Goal: Use online tool/utility: Utilize a website feature to perform a specific function

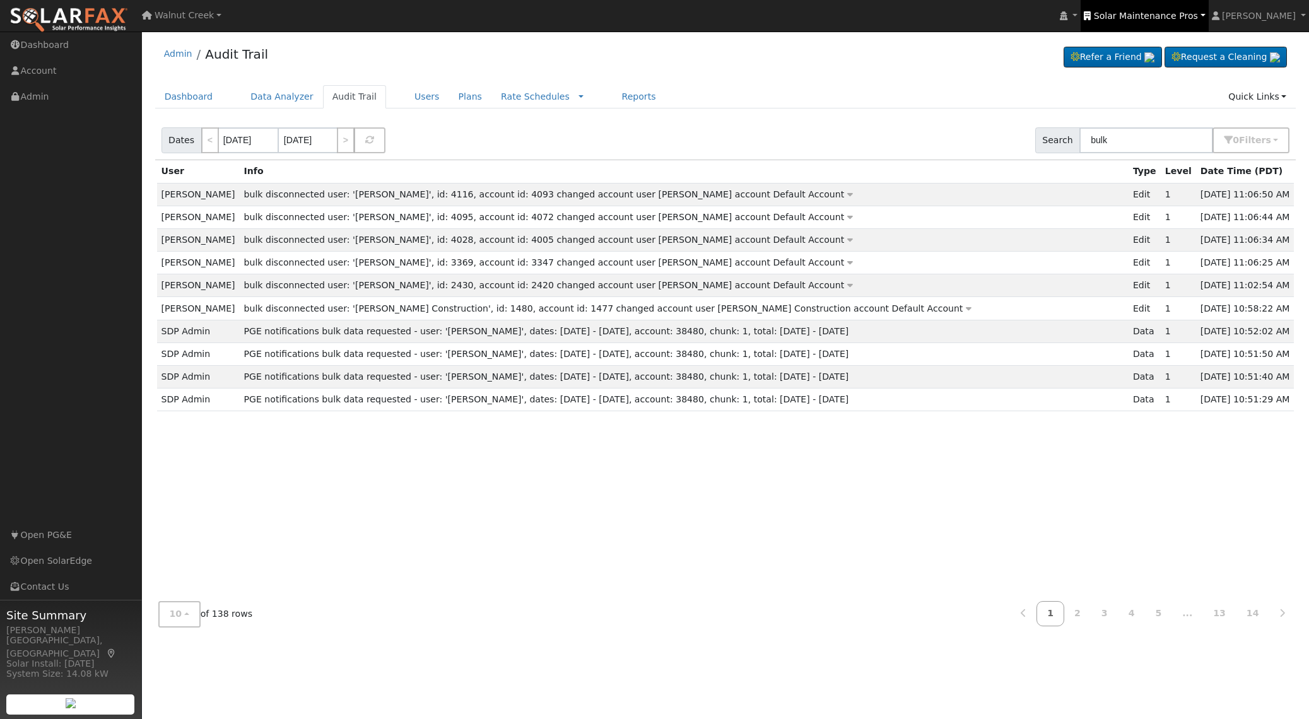
click at [1146, 20] on span "Solar Maintenance Pros" at bounding box center [1146, 16] width 104 height 10
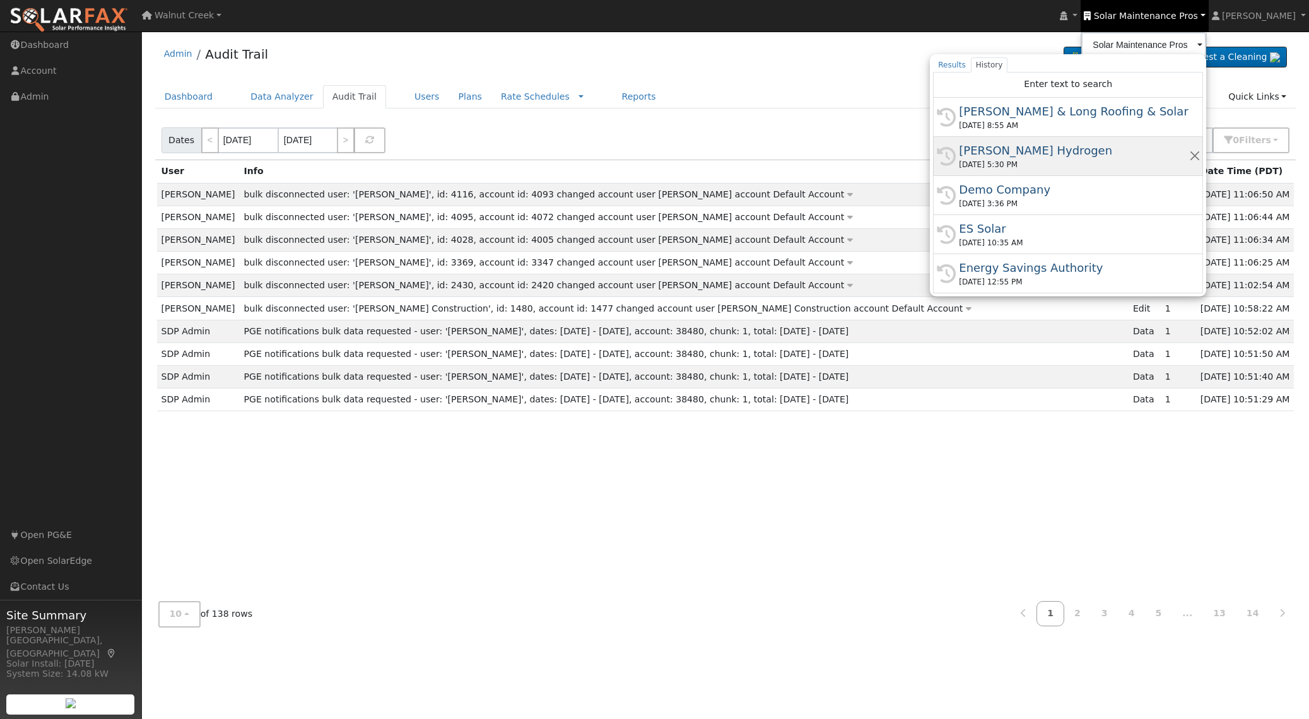
click at [1139, 150] on div "[PERSON_NAME] Hydrogen" at bounding box center [1074, 150] width 230 height 17
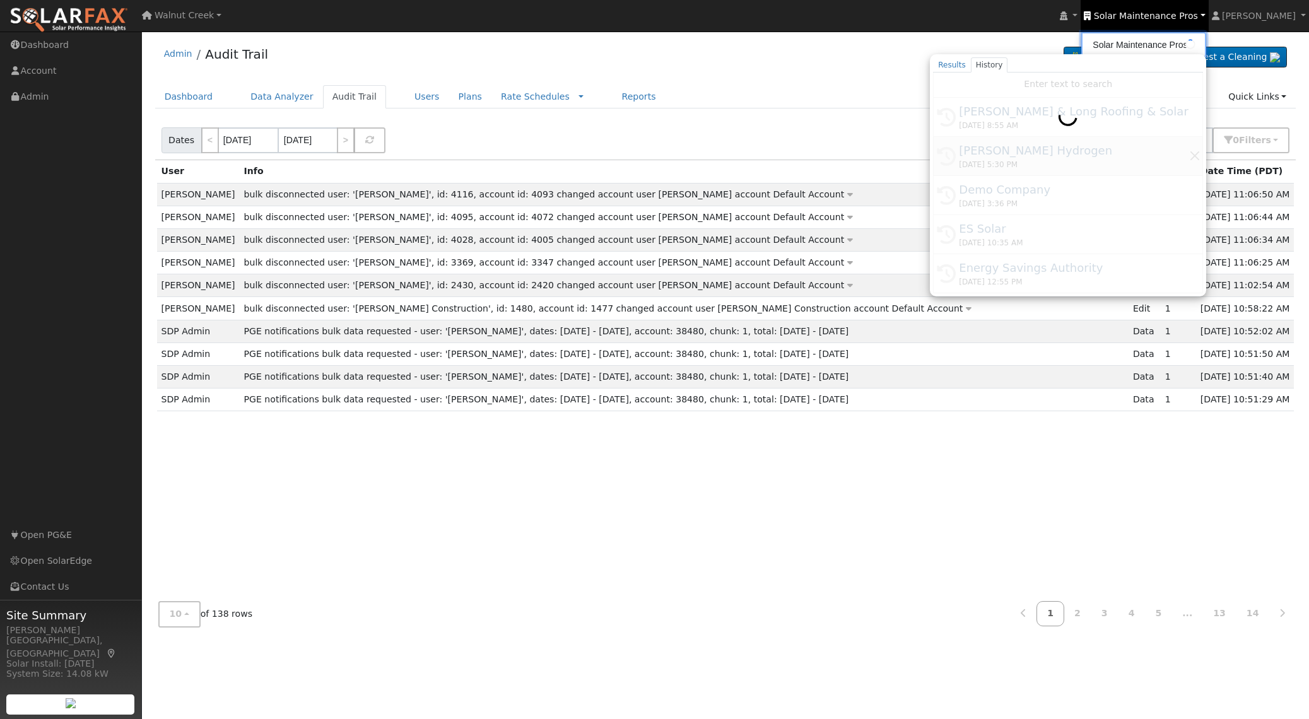
type input "[PERSON_NAME] Hydrogen"
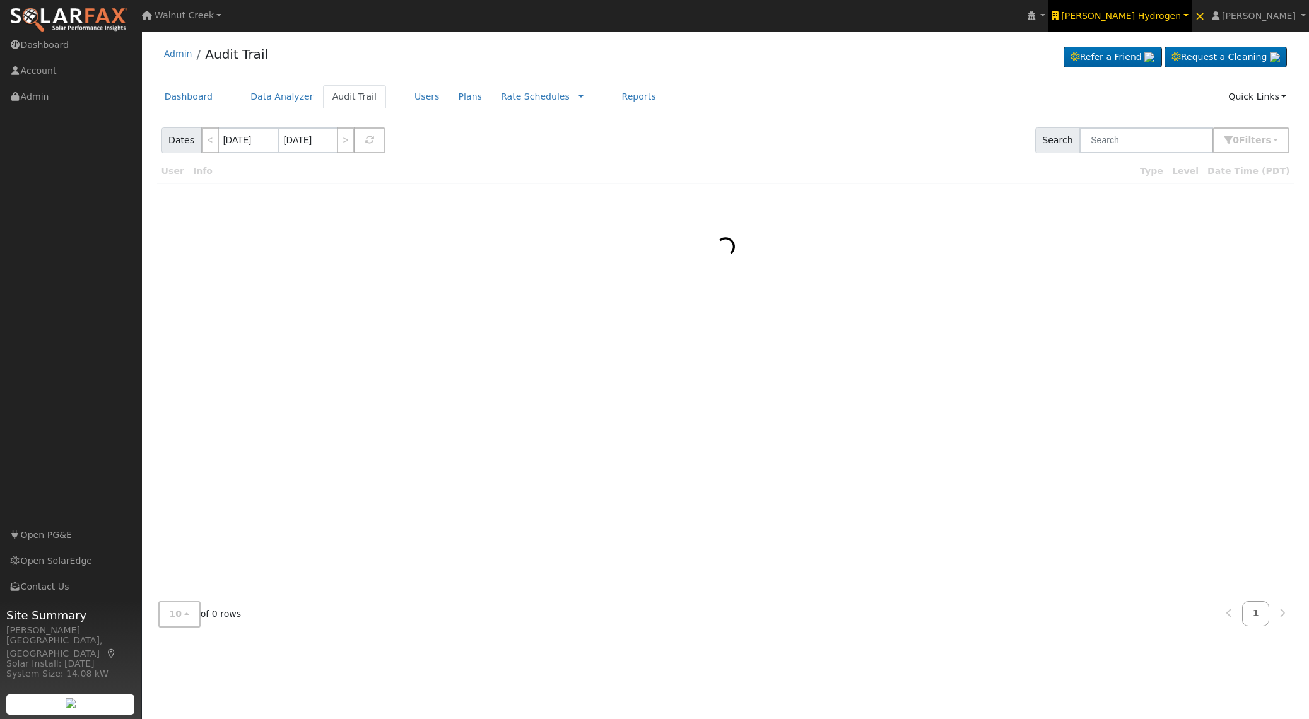
click at [1181, 16] on span "Carrisa Hydrogen" at bounding box center [1121, 16] width 120 height 10
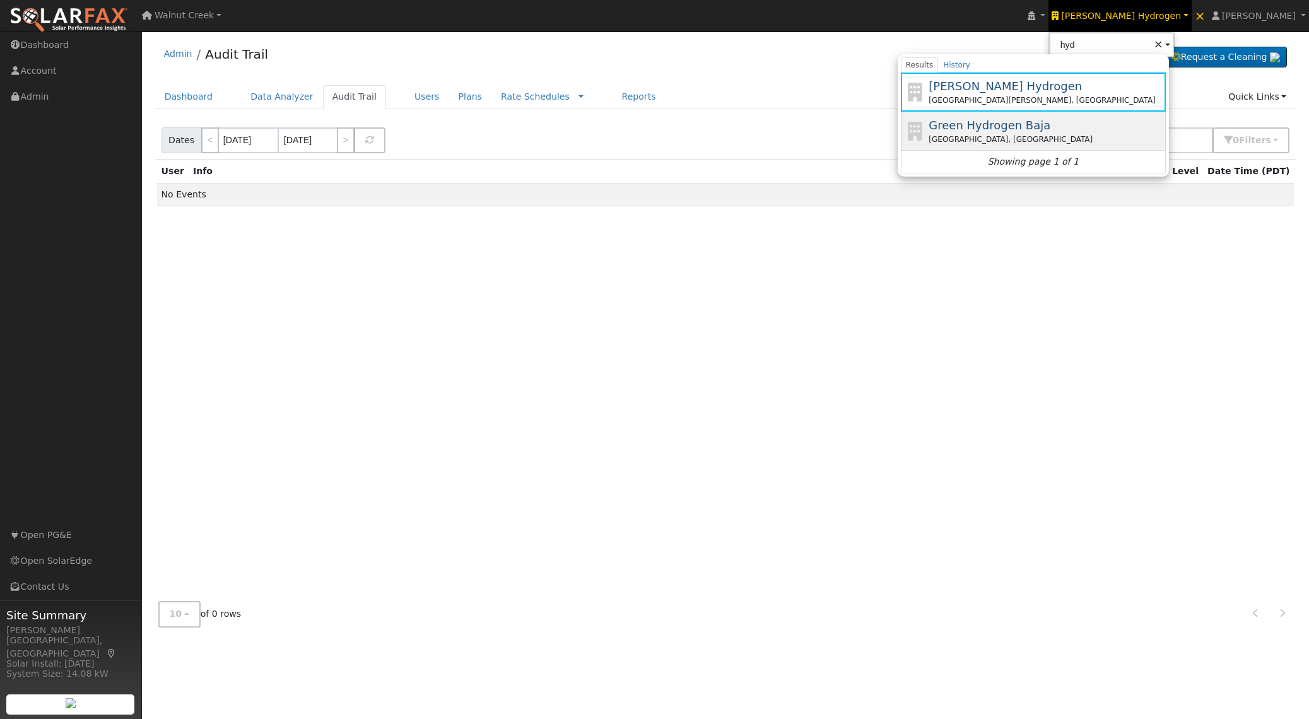
click at [1097, 143] on div "Chula Vista, CA" at bounding box center [1046, 139] width 234 height 11
type input "Green Hydrogen Baja"
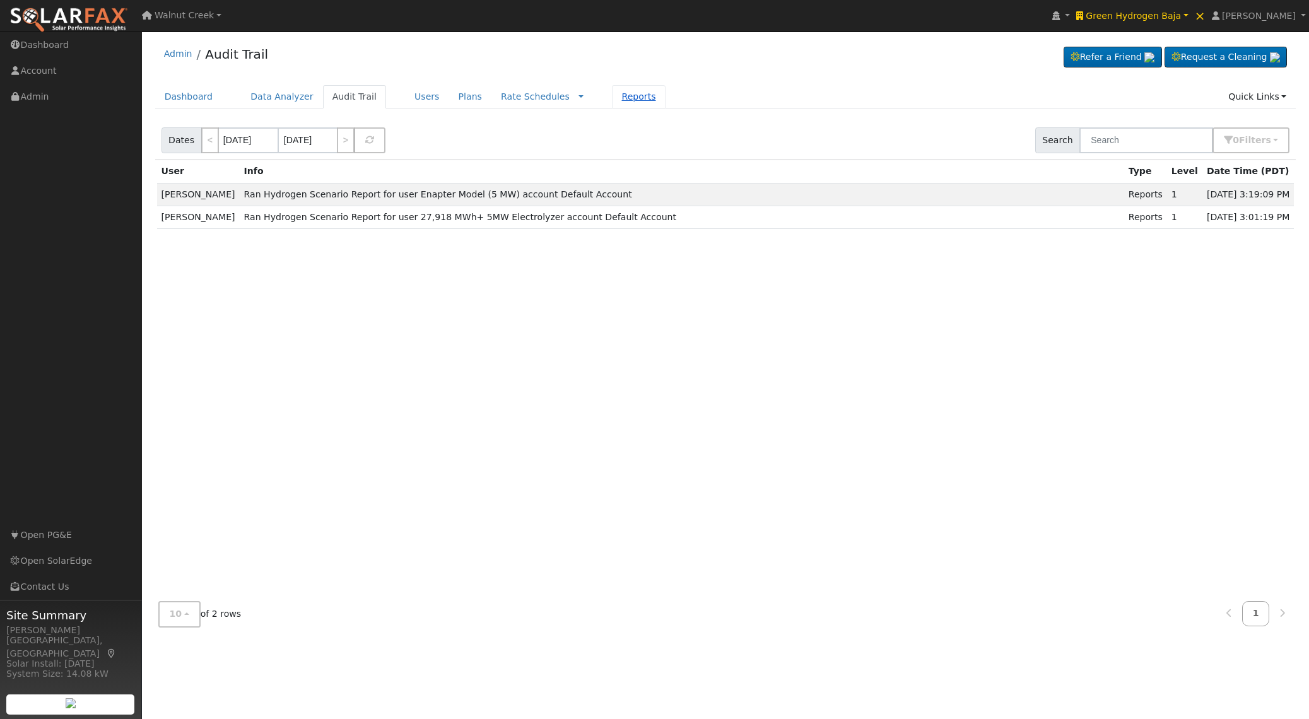
click at [613, 98] on link "Reports" at bounding box center [638, 96] width 53 height 23
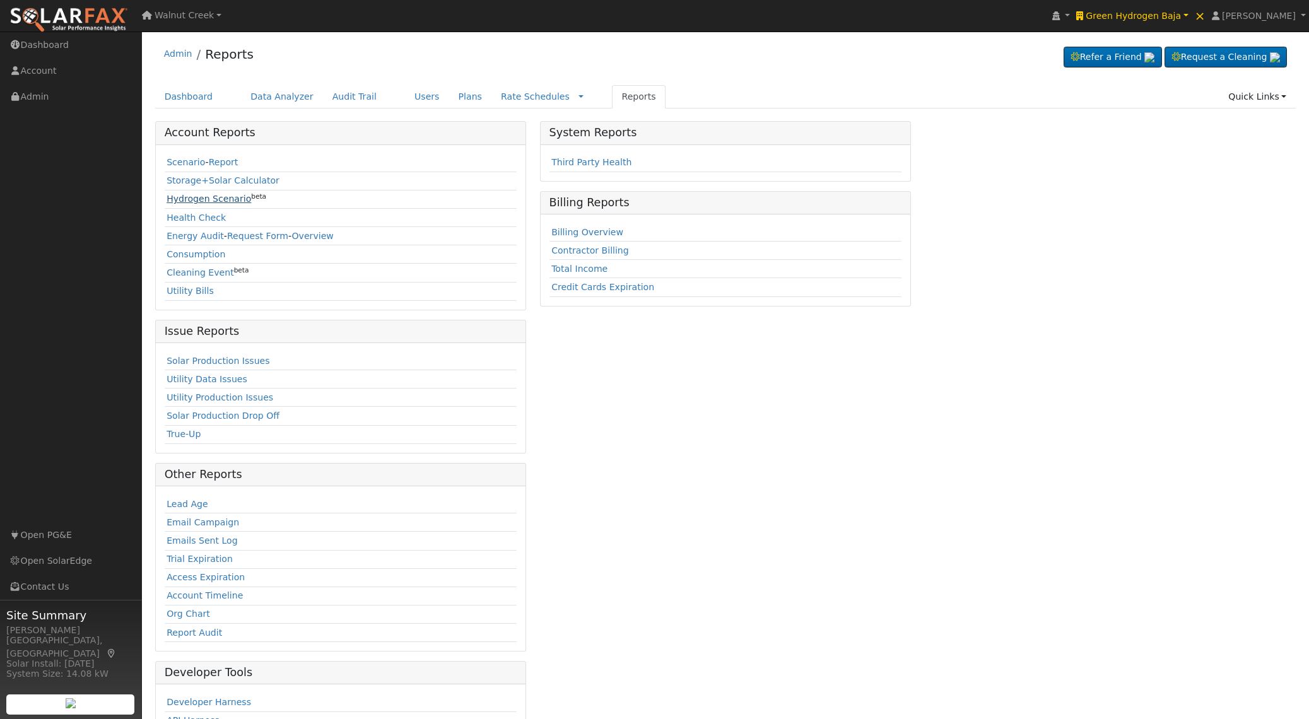
click at [185, 198] on link "Hydrogen Scenario" at bounding box center [209, 199] width 85 height 10
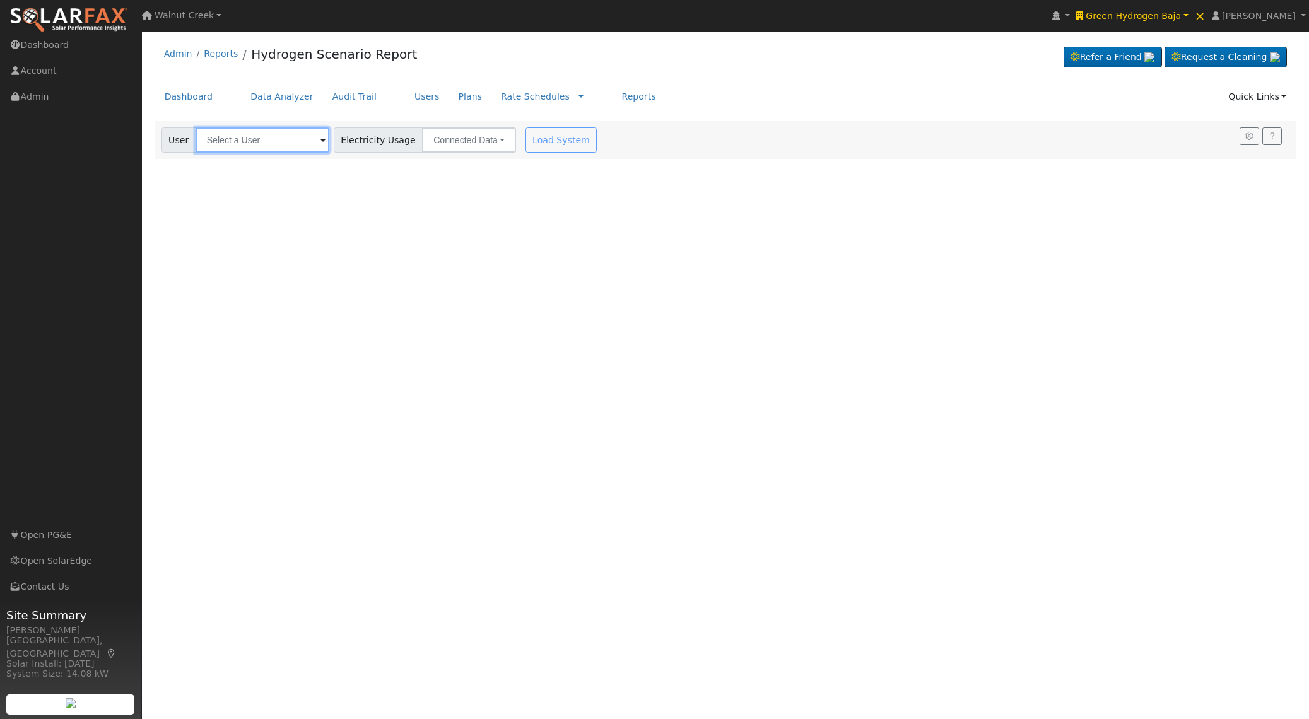
click at [224, 137] on input "text" at bounding box center [263, 139] width 134 height 25
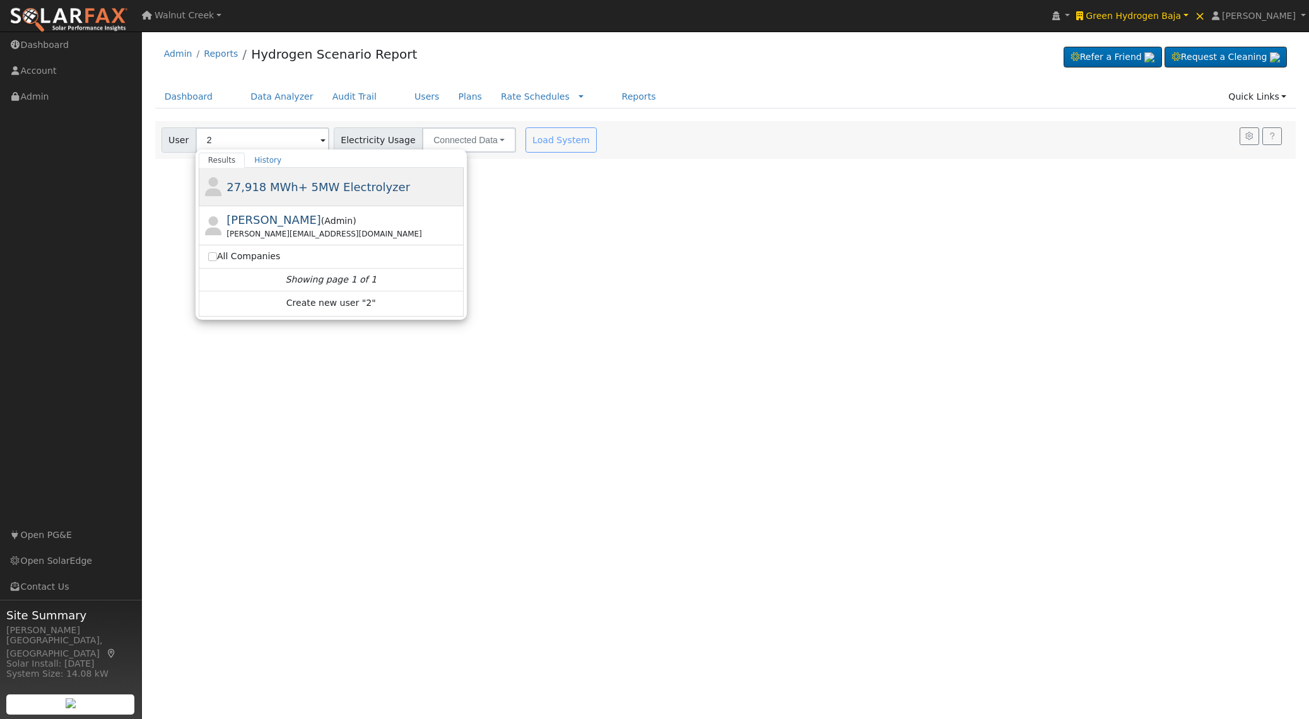
click at [333, 196] on div "27,918 MWh+ 5MW Electrolyzer" at bounding box center [331, 187] width 265 height 38
type input "27,918 MWh+ 5MW Electrolyzer"
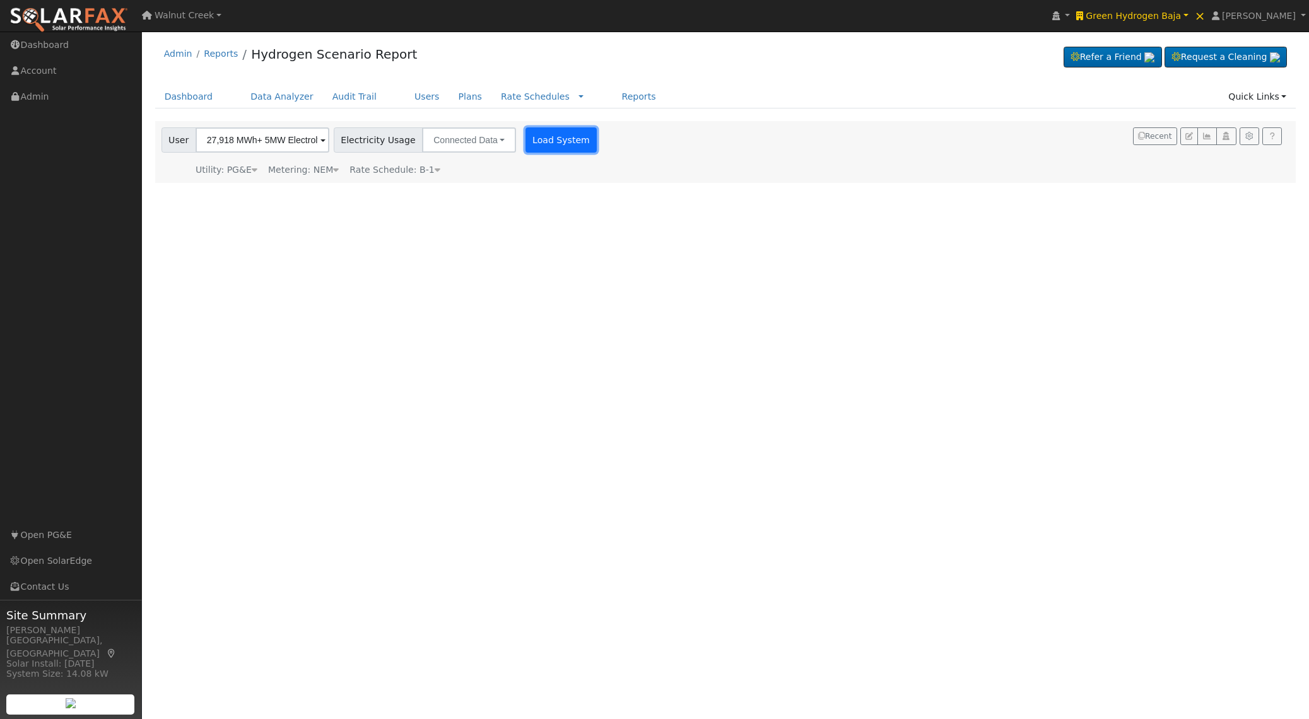
click at [531, 139] on button "Load System" at bounding box center [562, 139] width 72 height 25
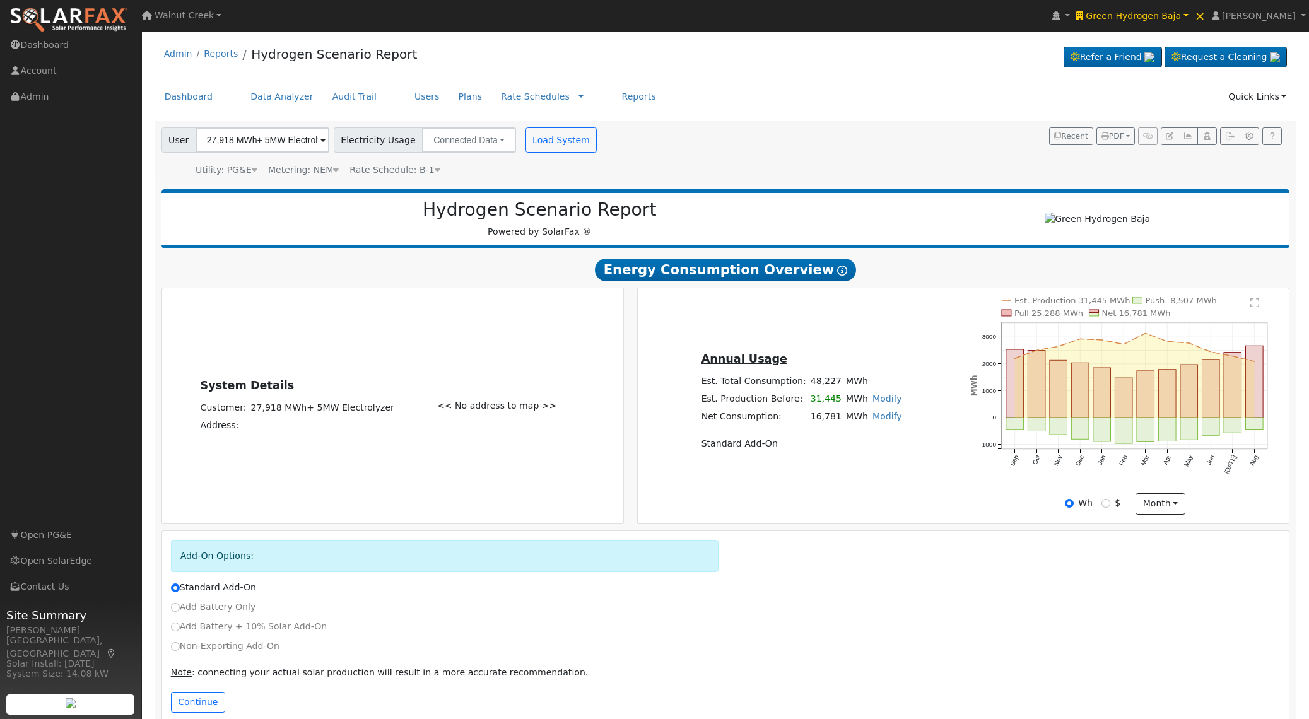
scroll to position [27, 0]
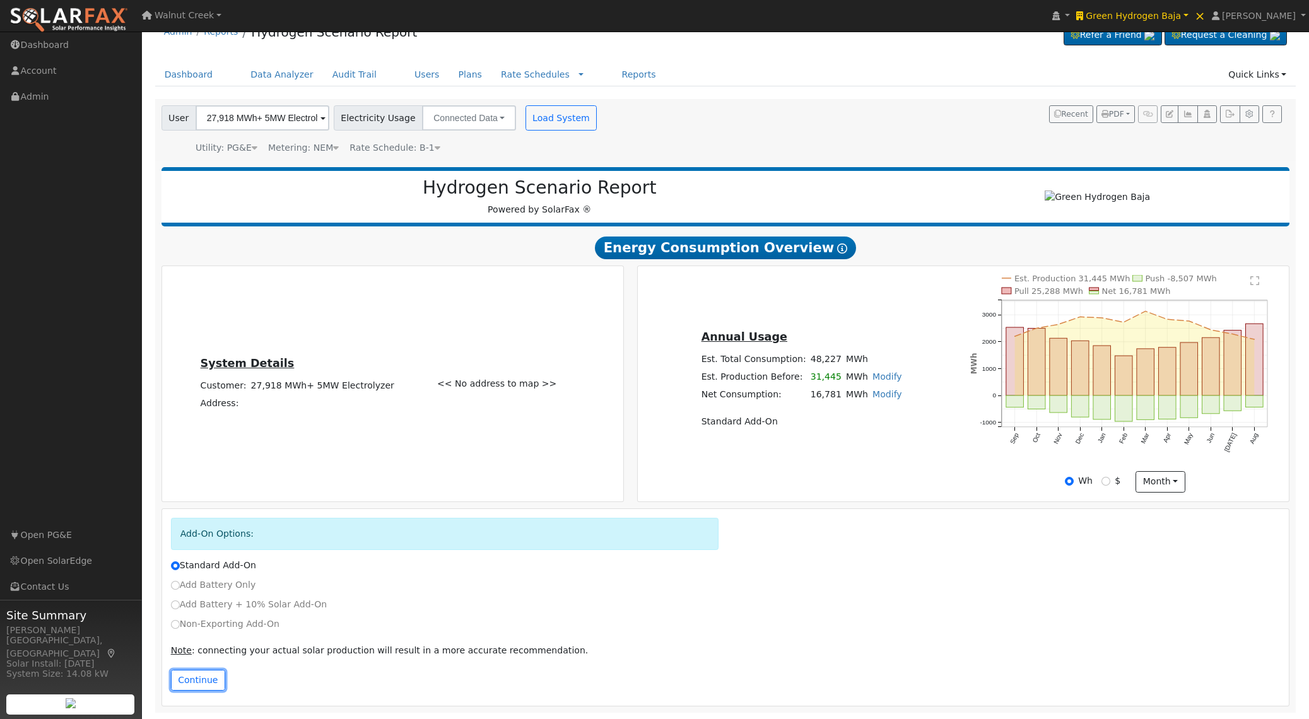
click at [216, 675] on button "Continue" at bounding box center [198, 680] width 54 height 21
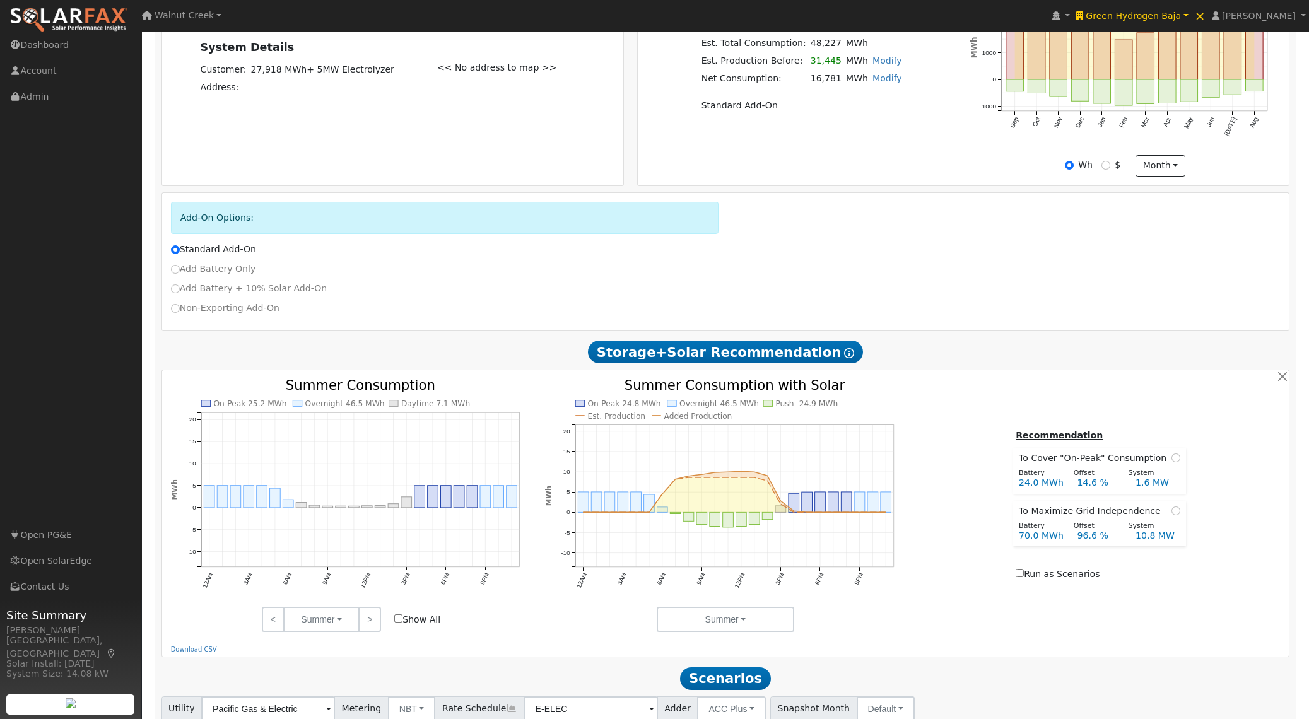
scroll to position [435, 0]
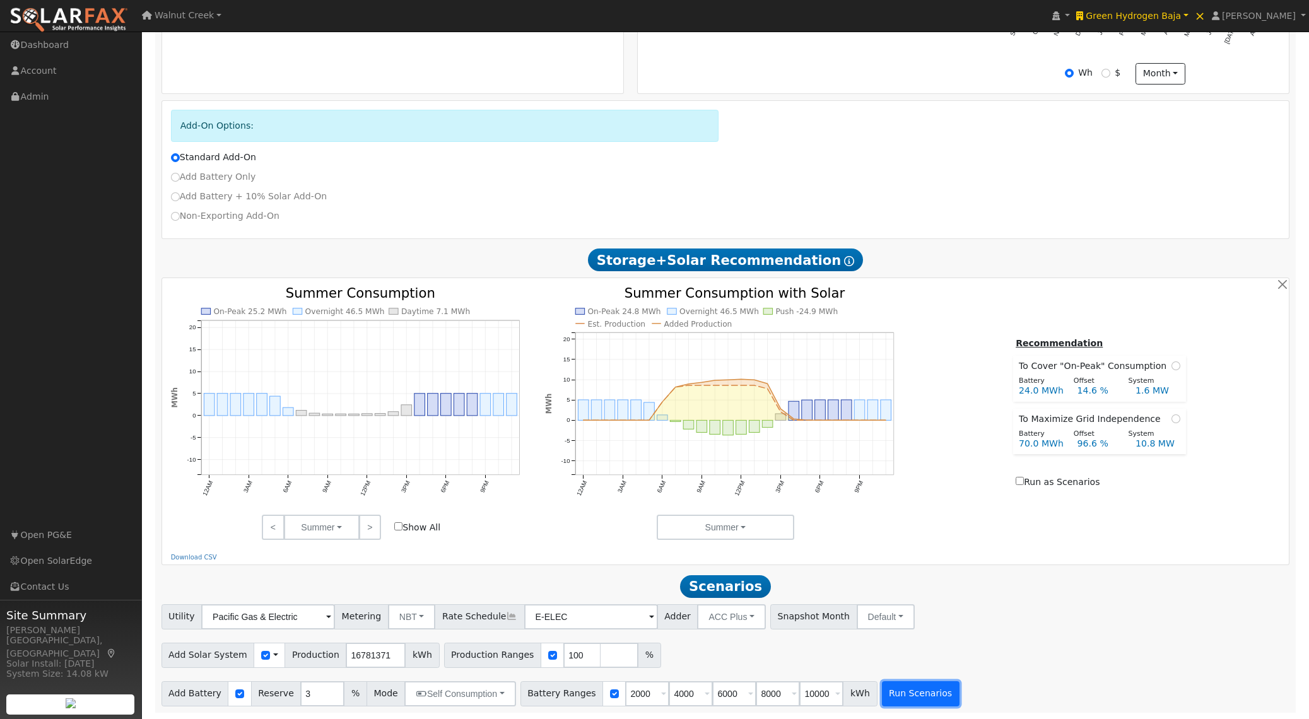
click at [886, 694] on button "Run Scenarios" at bounding box center [921, 694] width 78 height 25
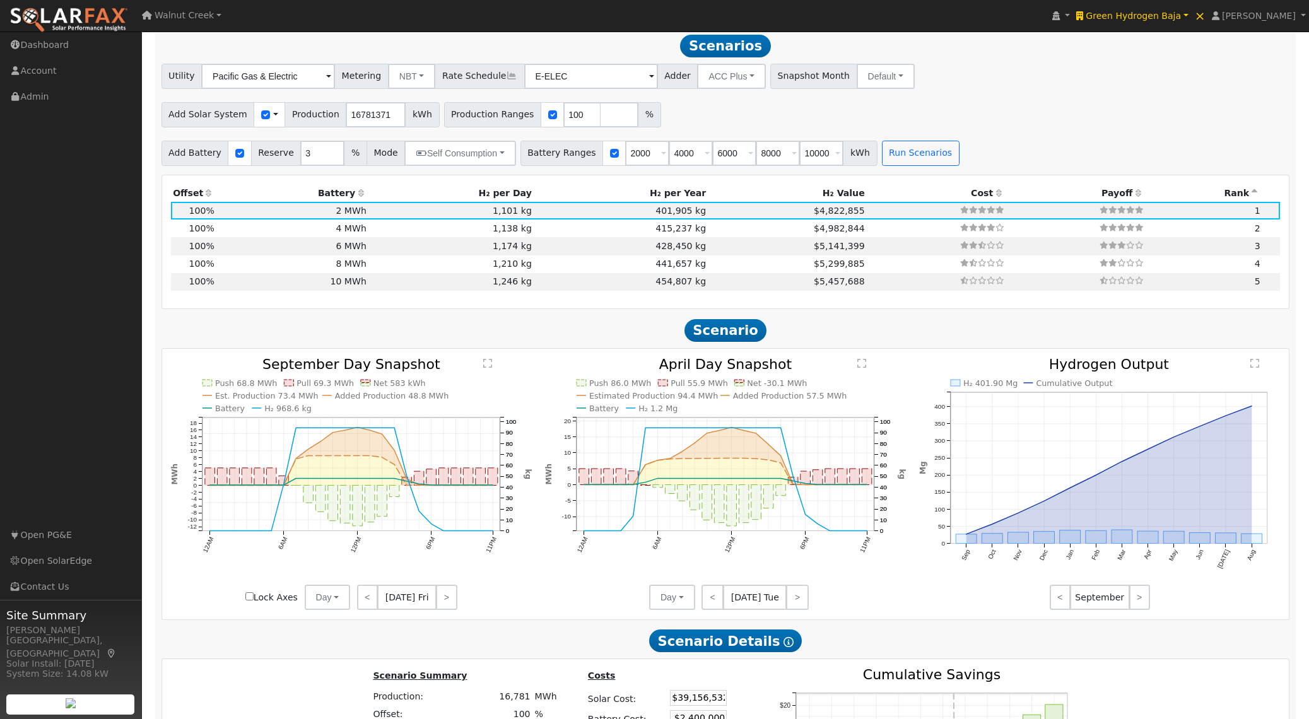
scroll to position [972, 0]
